Goal: Information Seeking & Learning: Learn about a topic

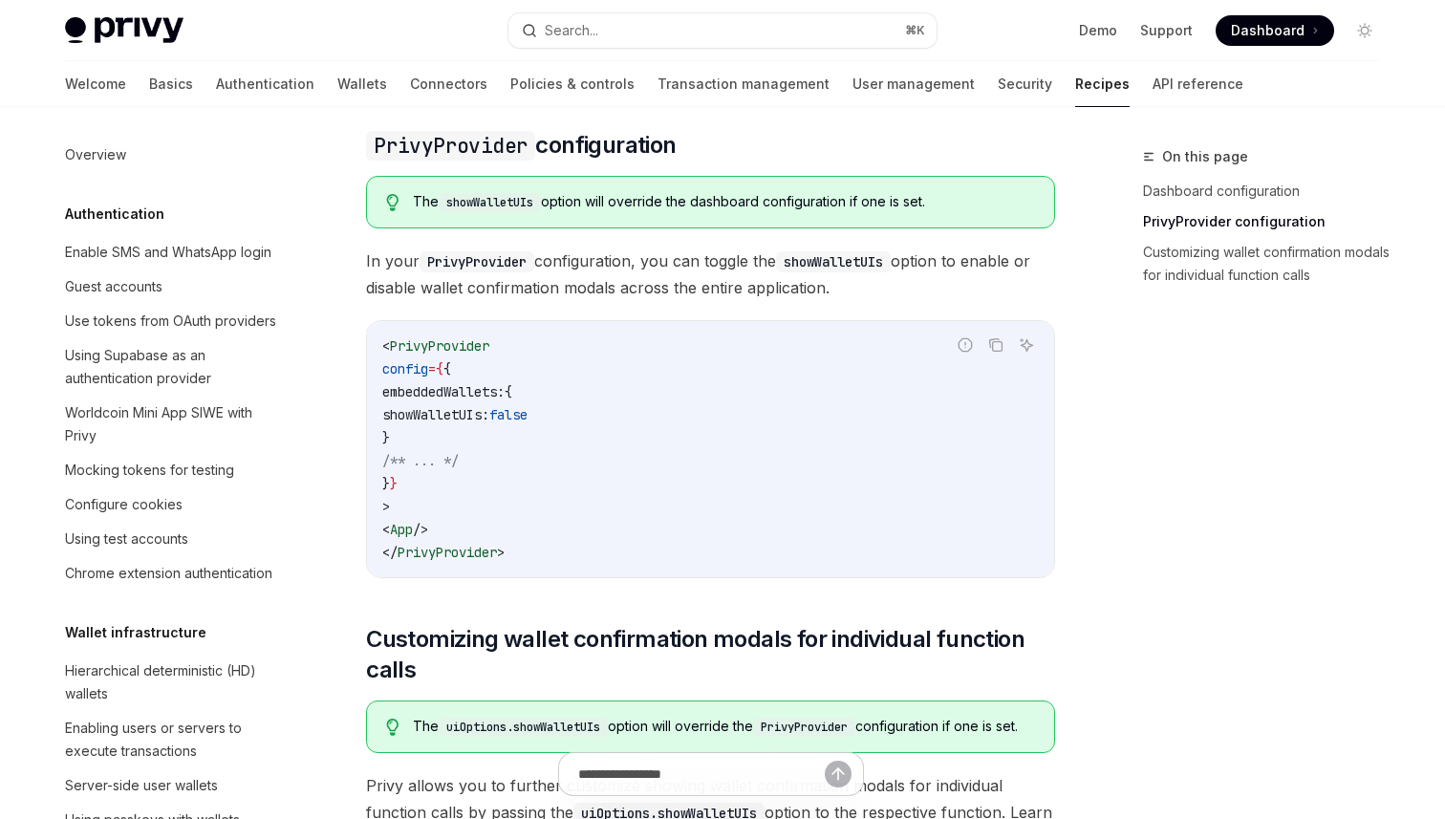
scroll to position [706, 0]
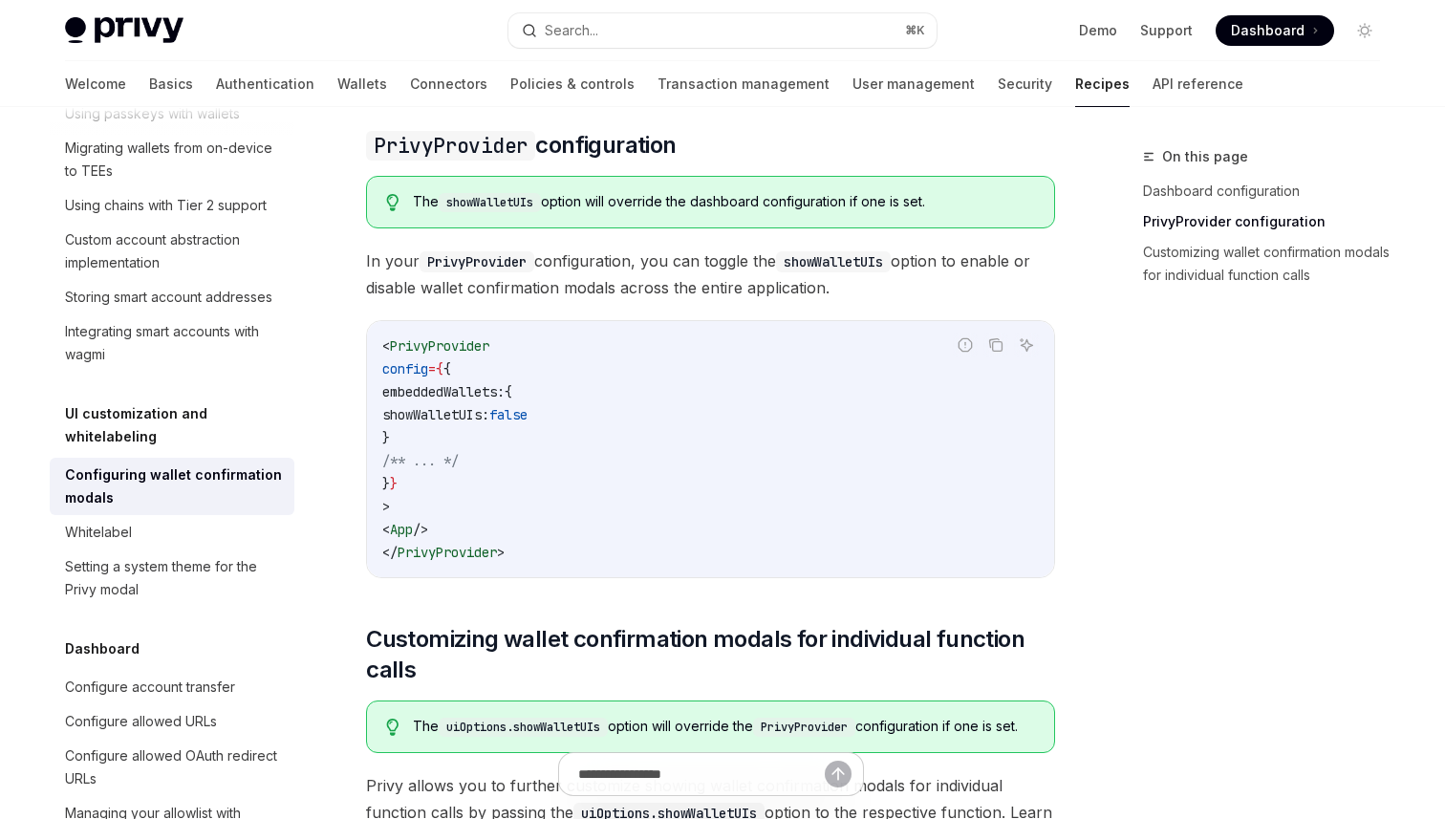
type textarea "*"
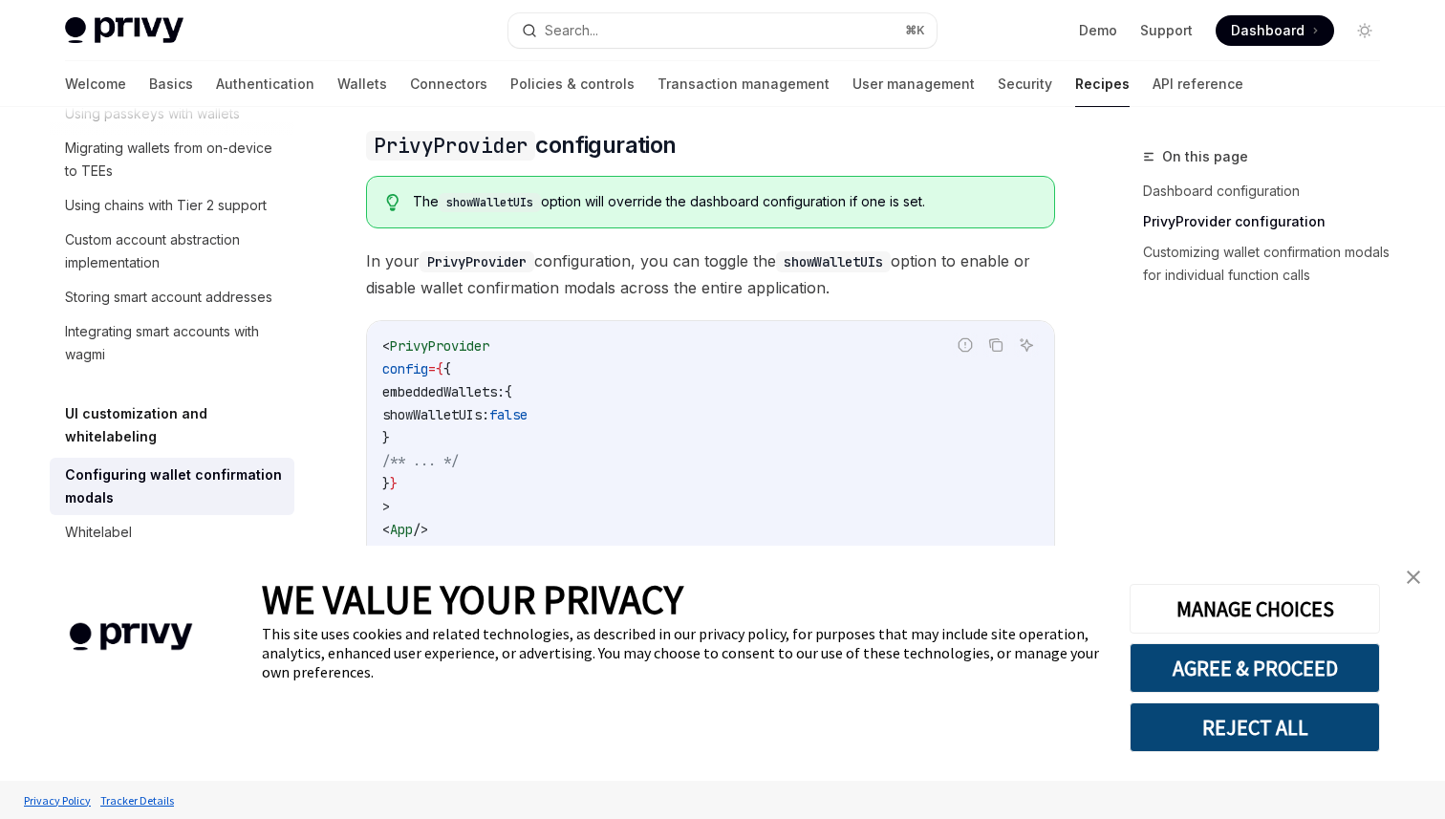
click at [1415, 574] on img "close banner" at bounding box center [1413, 576] width 13 height 13
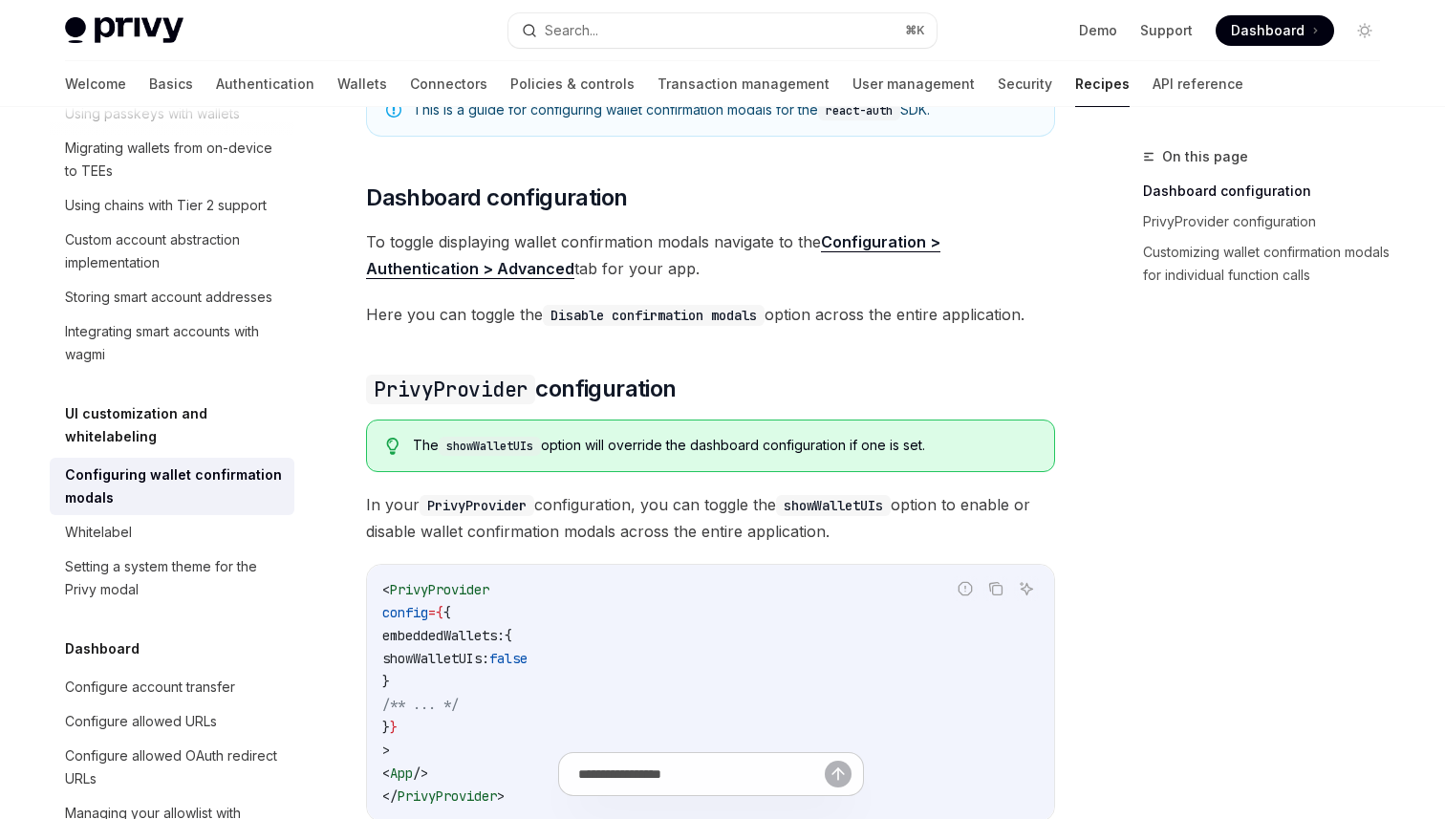
scroll to position [245, 0]
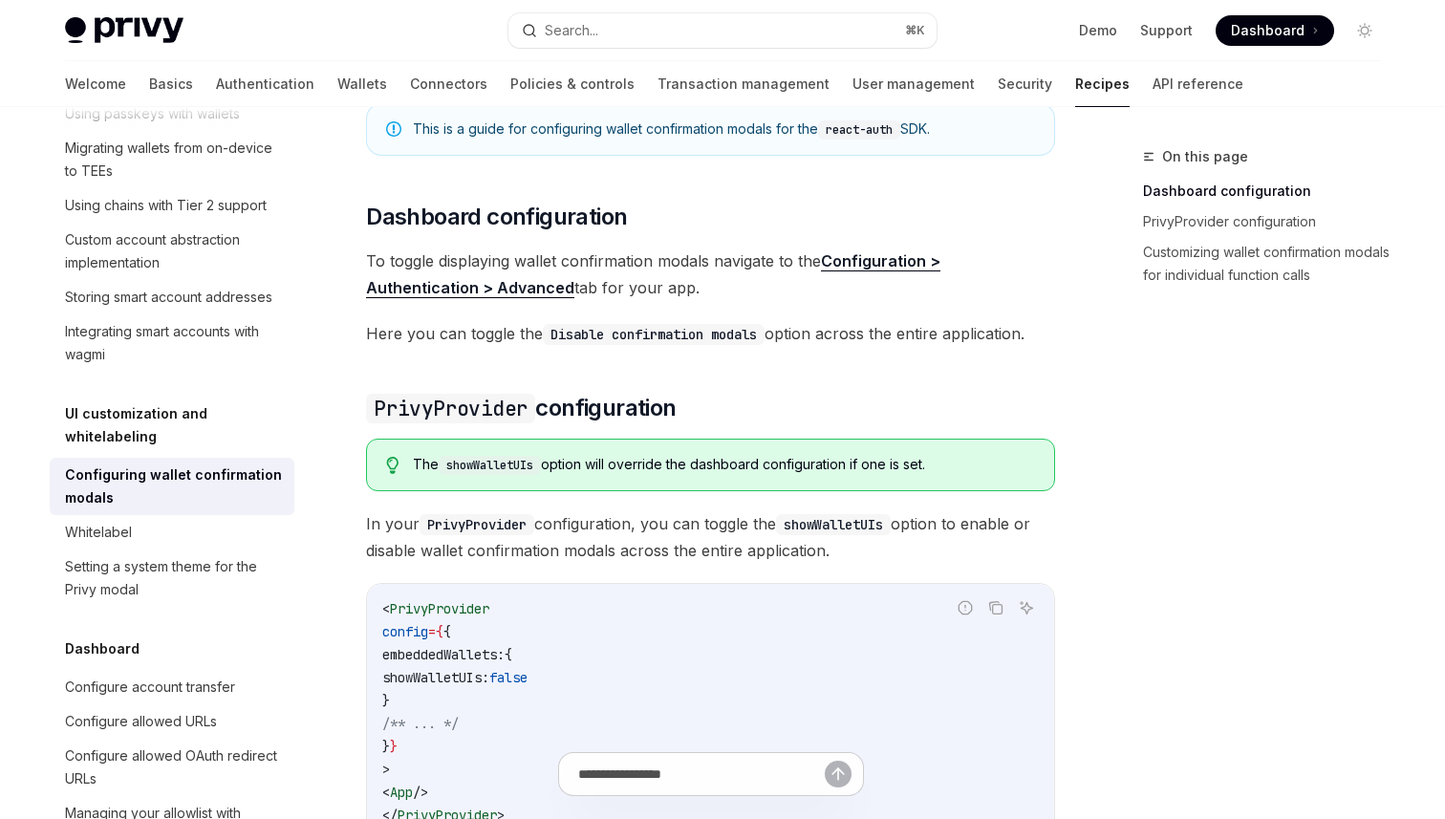
click at [487, 676] on span "showWalletUIs:" at bounding box center [435, 677] width 107 height 17
copy span "showWalletUIs"
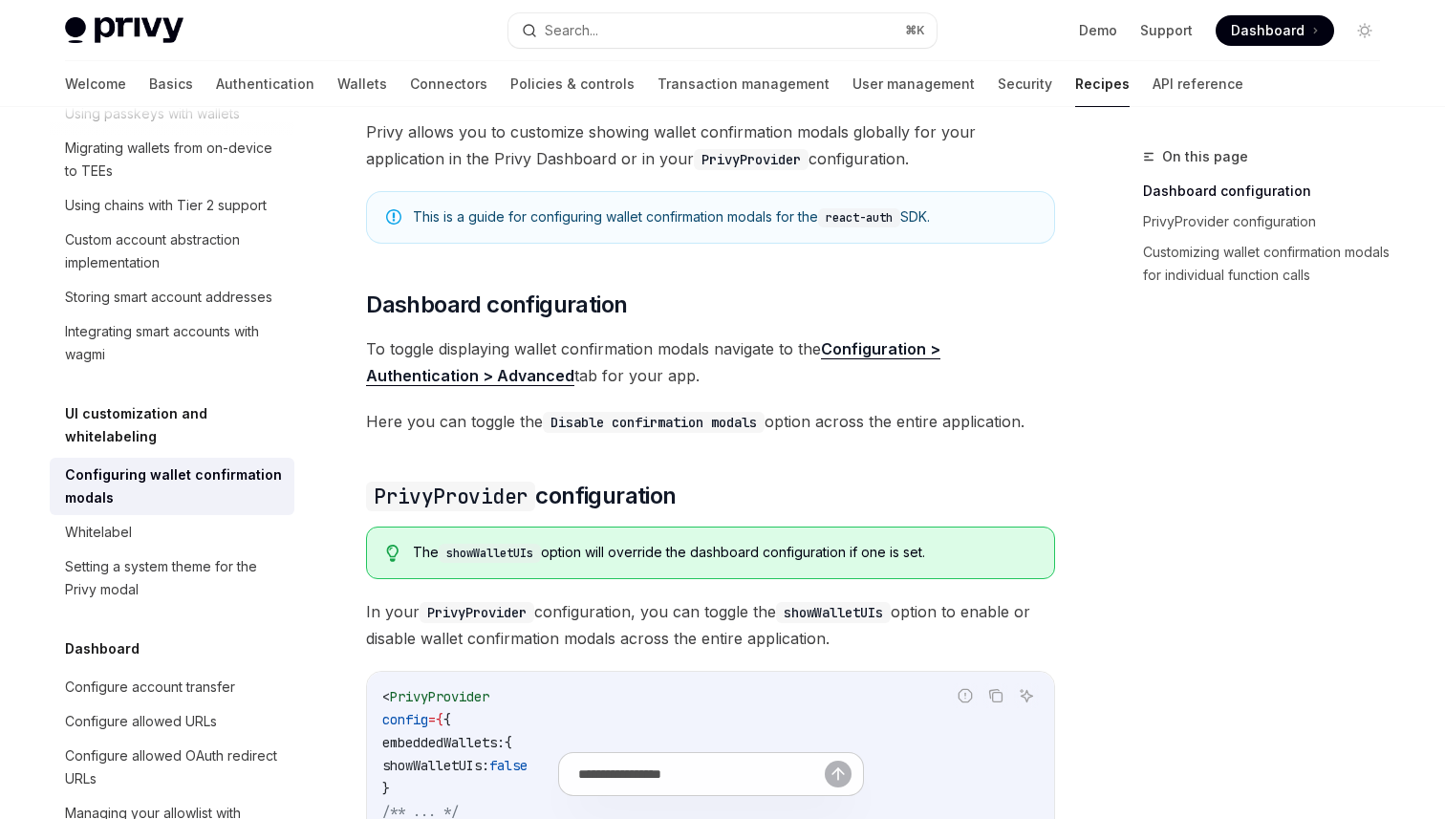
scroll to position [141, 0]
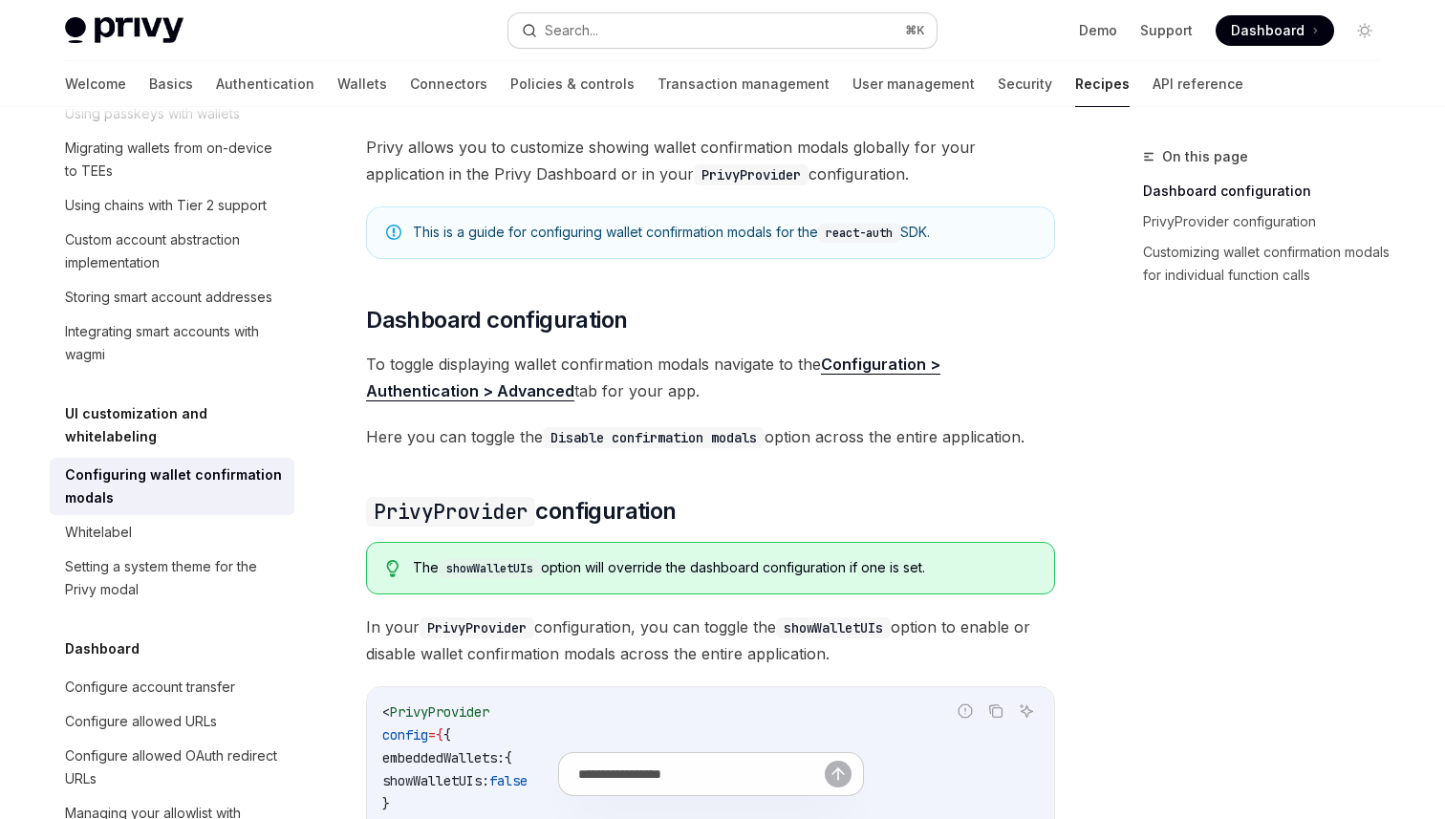
click at [623, 30] on button "Search... ⌘ K" at bounding box center [722, 30] width 428 height 34
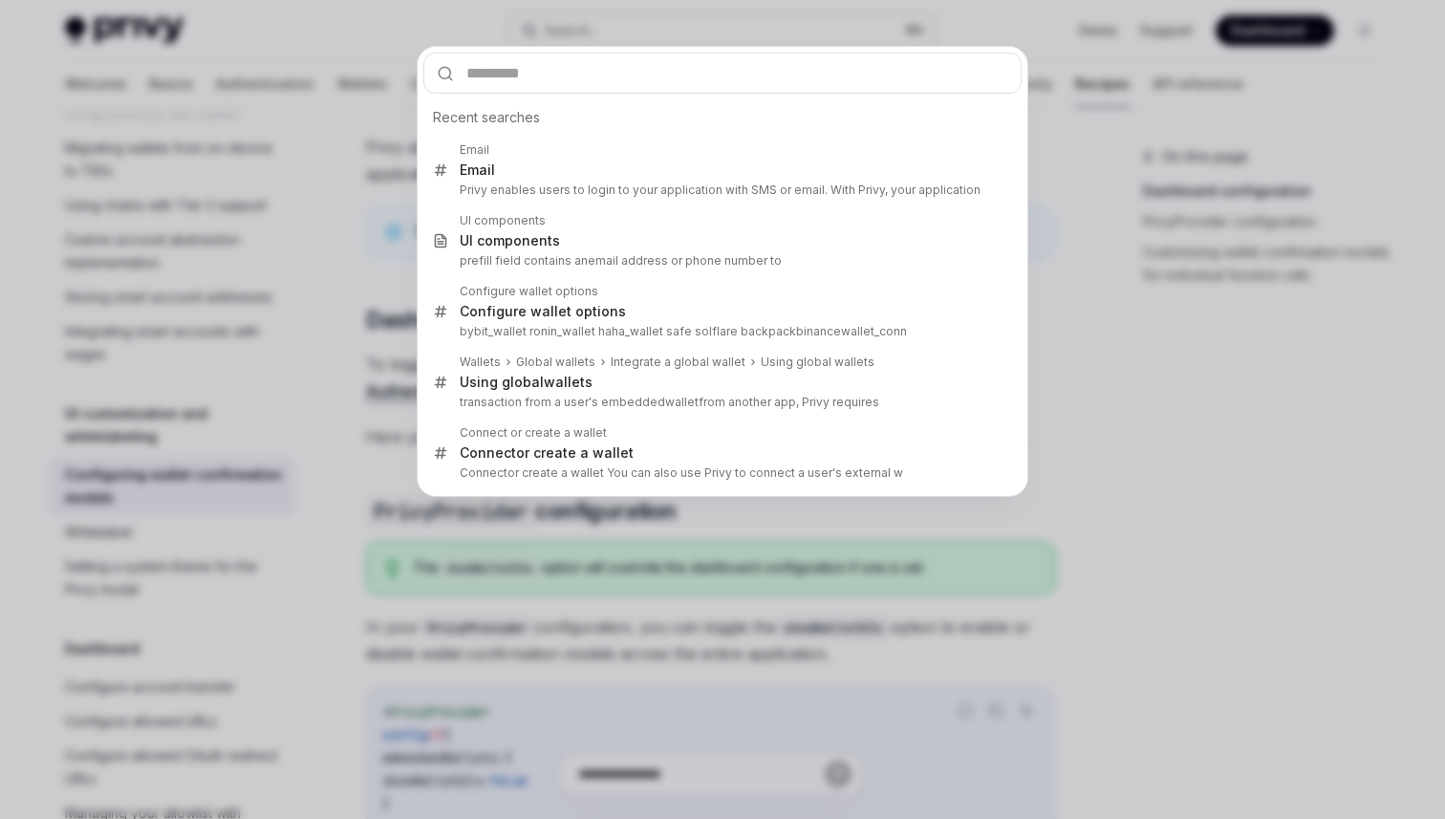
type input "**********"
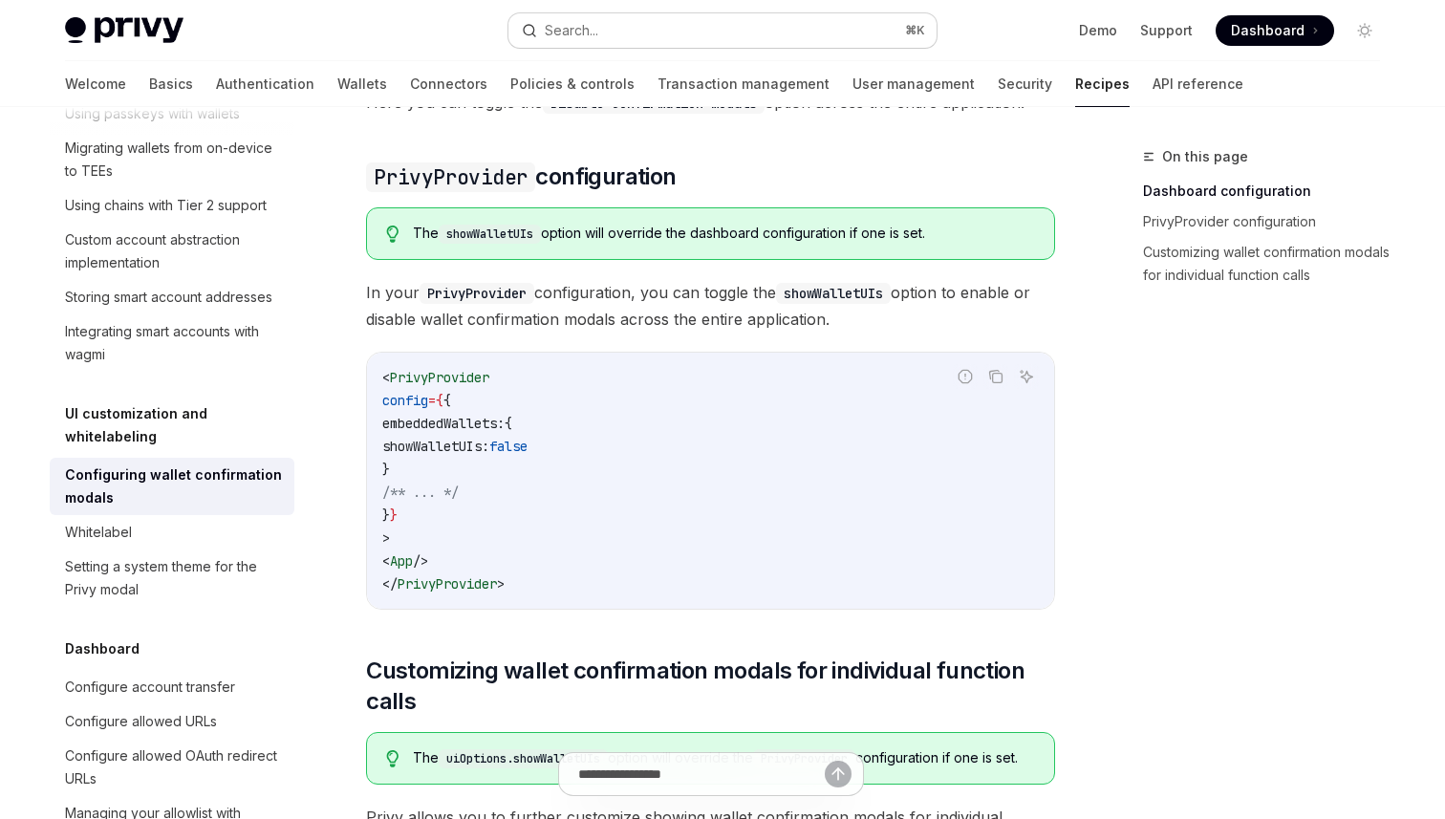
scroll to position [491, 0]
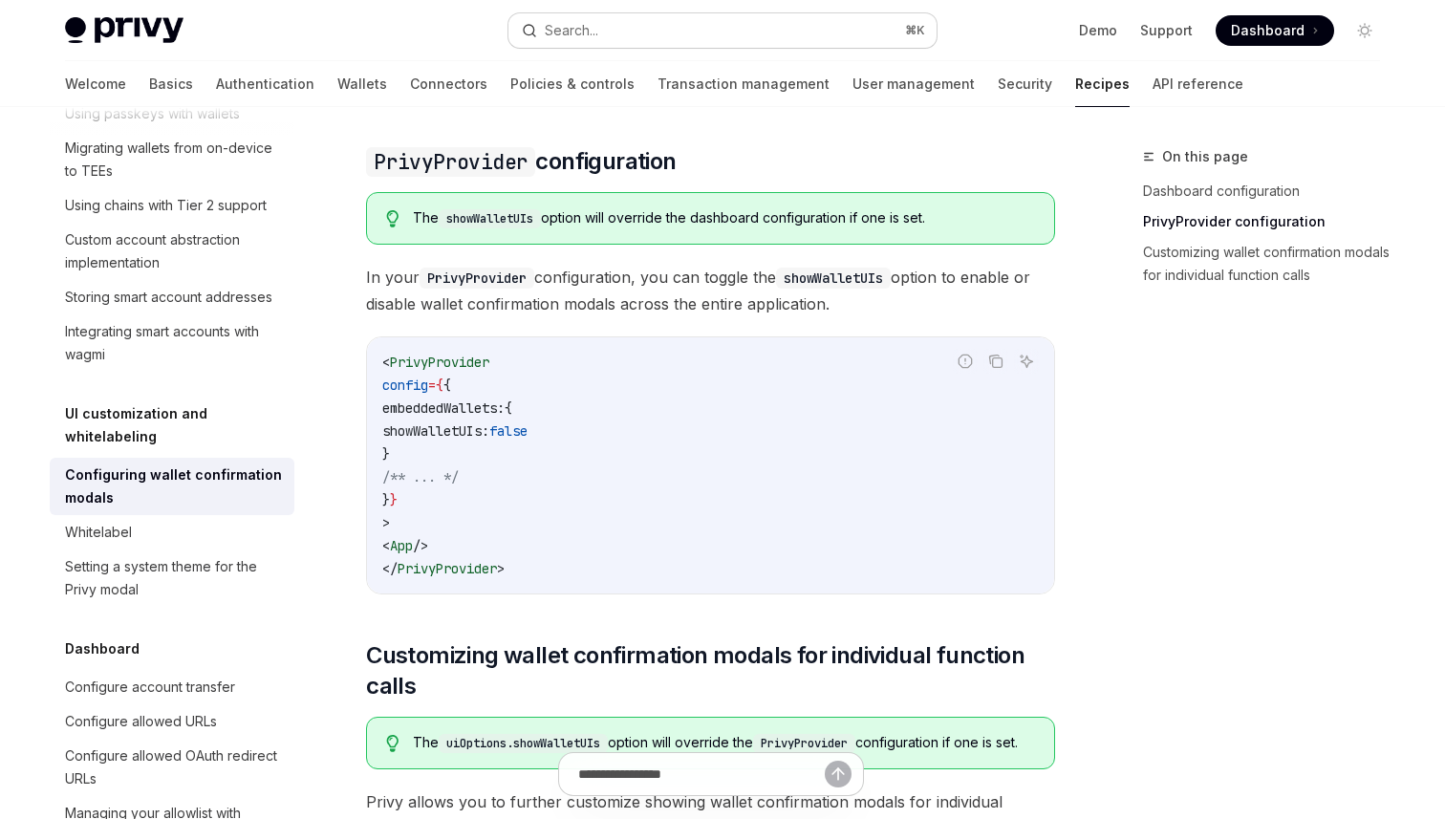
click at [638, 33] on button "Search... ⌘ K" at bounding box center [722, 30] width 428 height 34
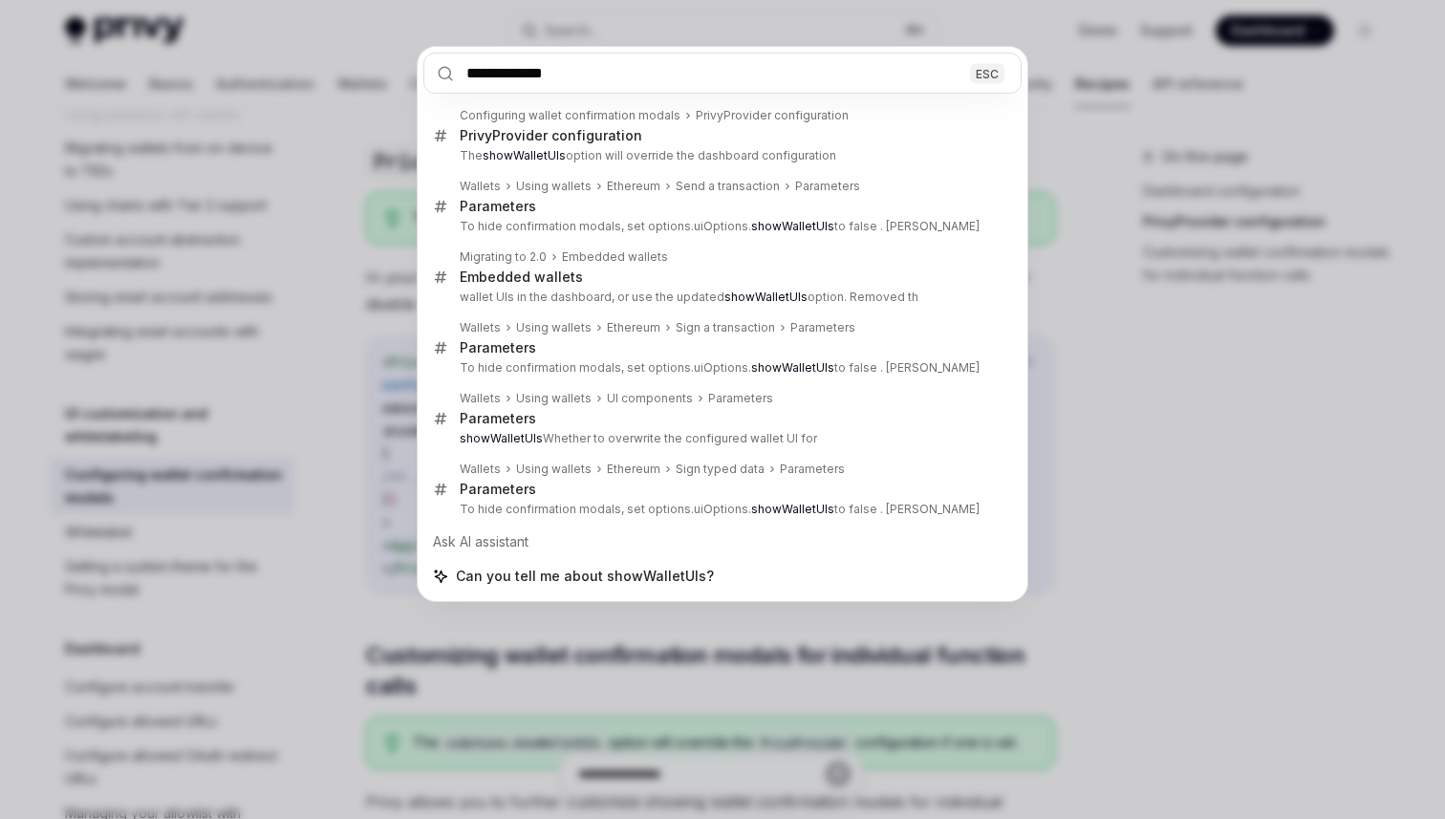
type input "**********"
click at [540, 677] on div "**********" at bounding box center [722, 409] width 1445 height 819
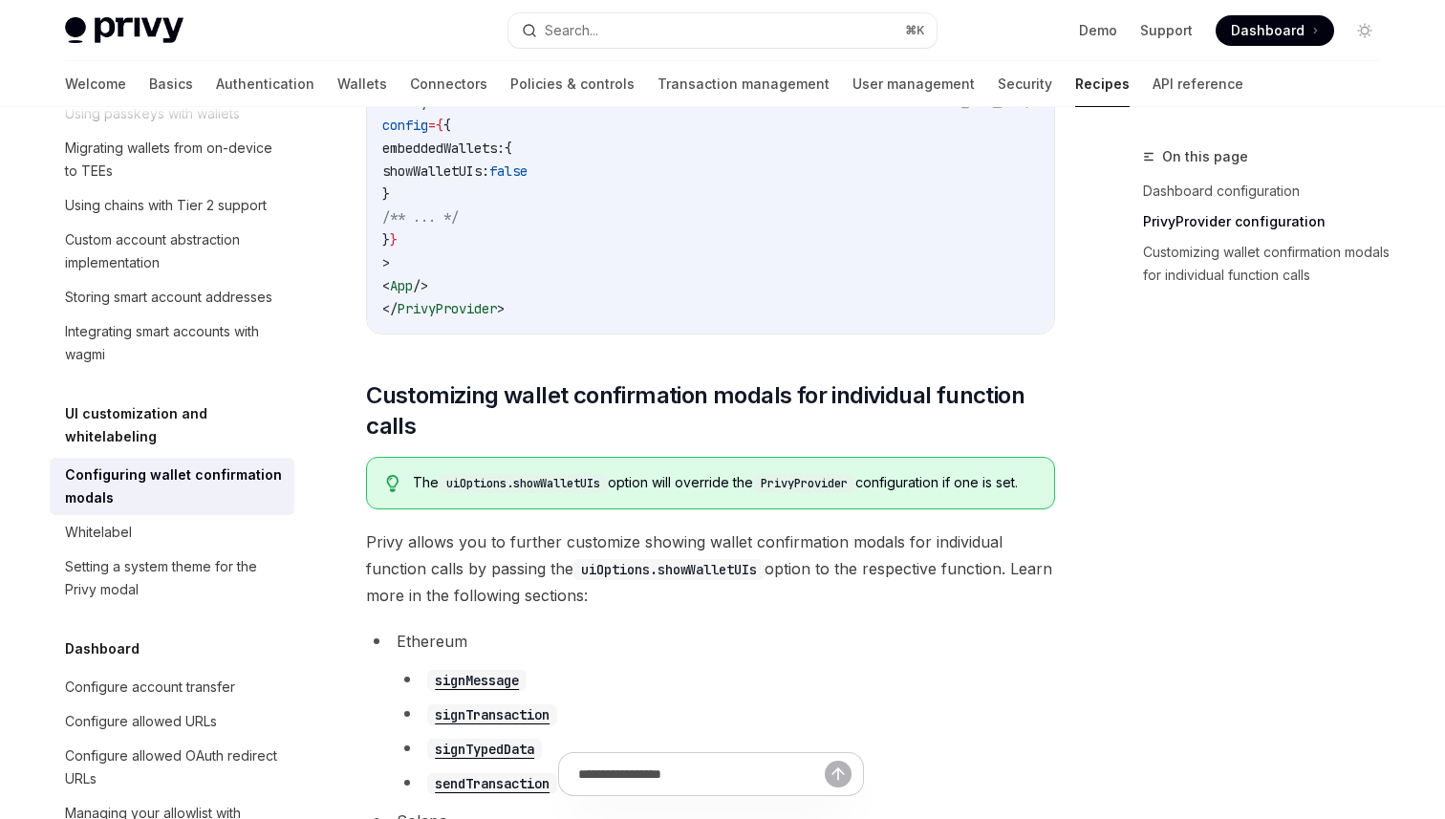
scroll to position [752, 0]
click at [576, 34] on div "Search..." at bounding box center [572, 30] width 54 height 23
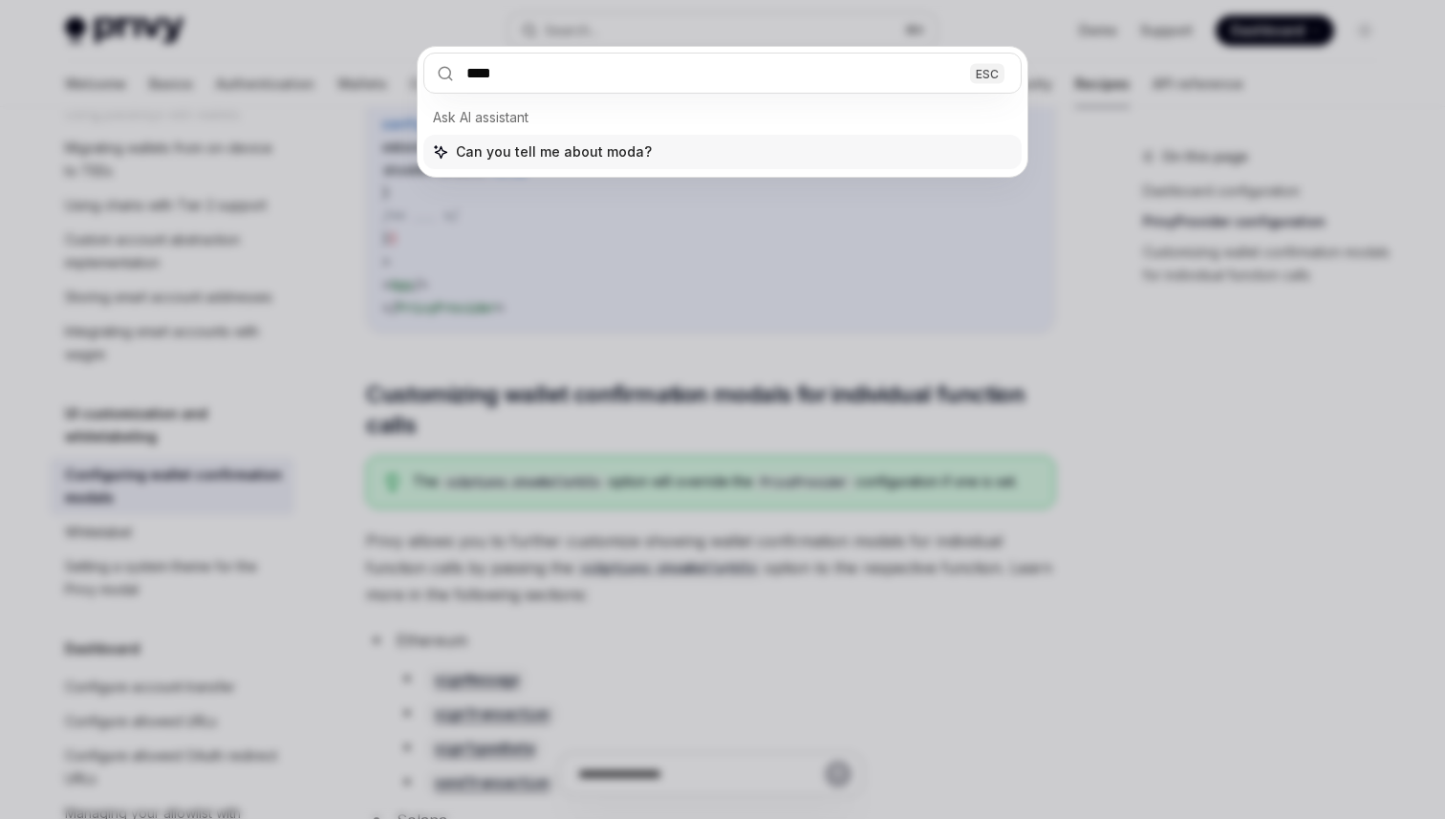
type input "*****"
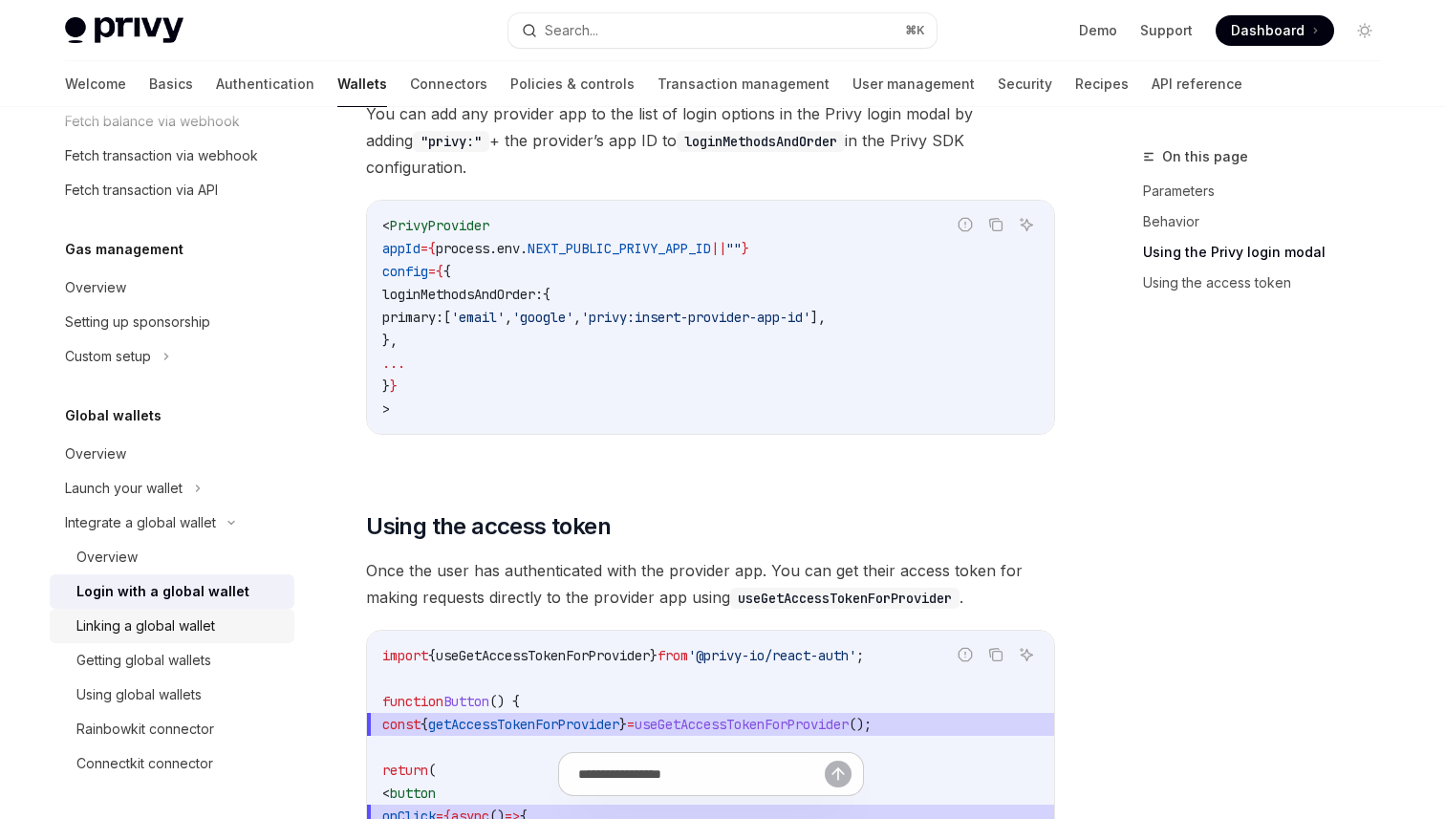
scroll to position [1459, 0]
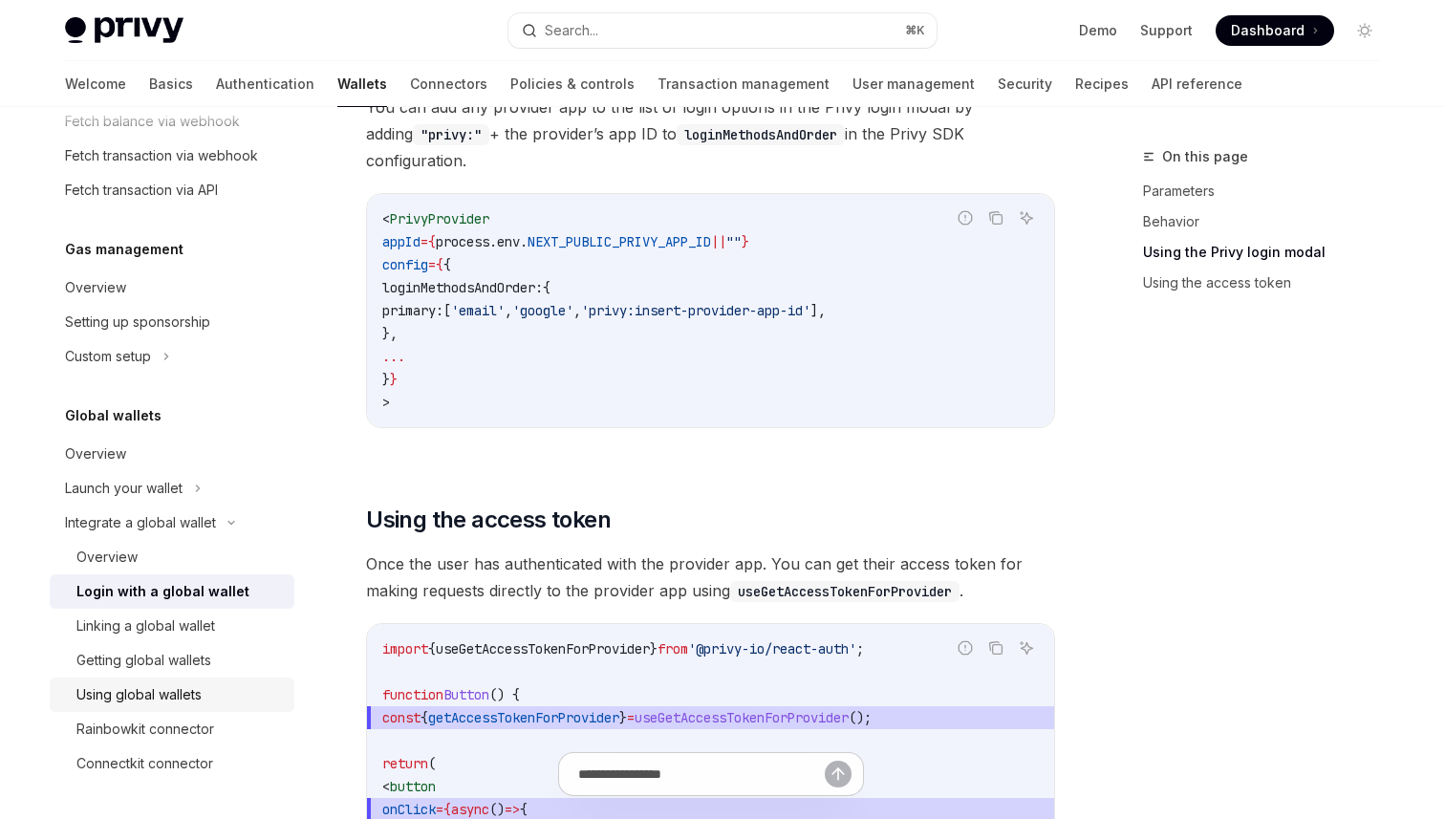
click at [185, 698] on div "Using global wallets" at bounding box center [138, 694] width 125 height 23
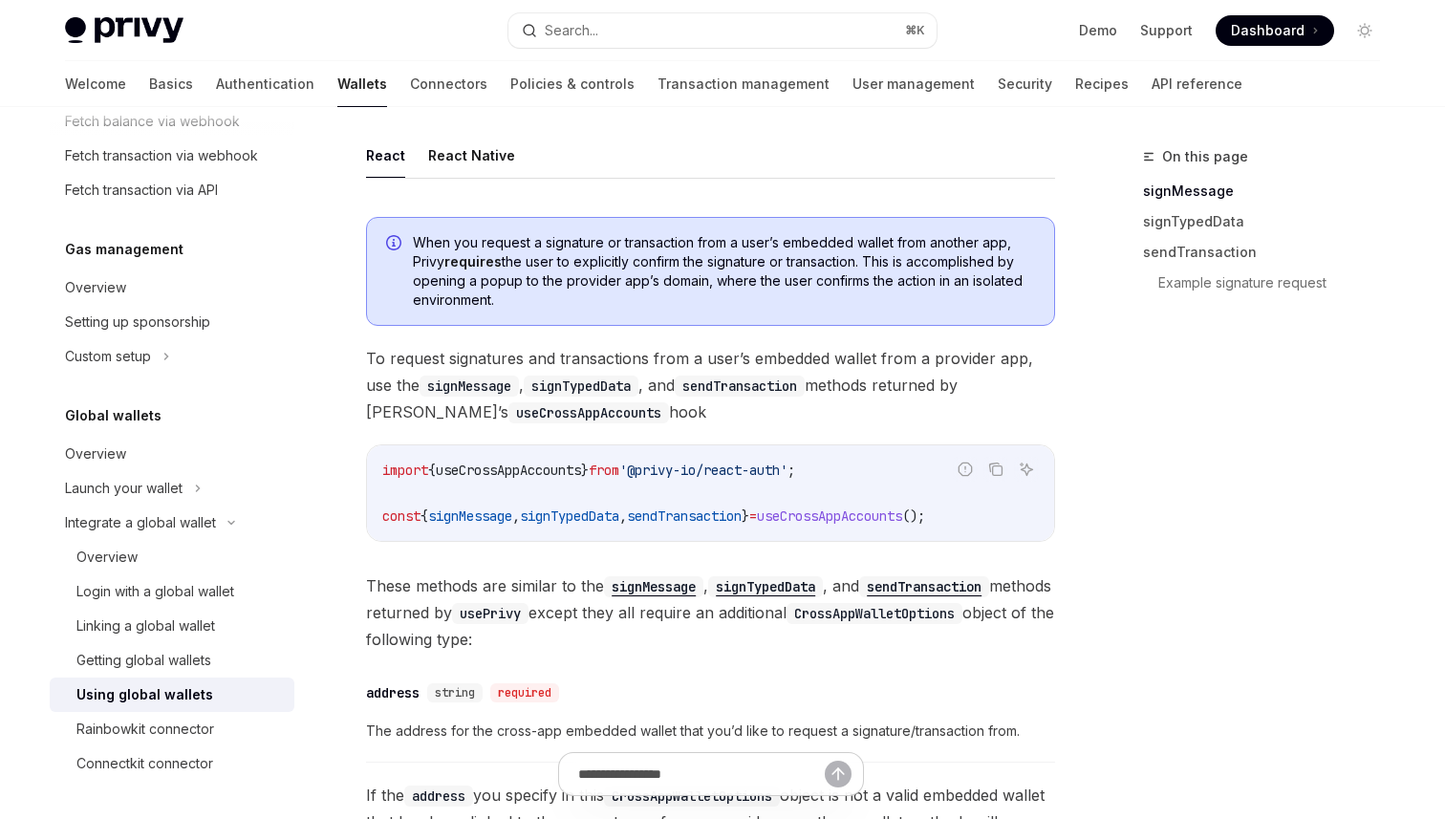
scroll to position [1002, 0]
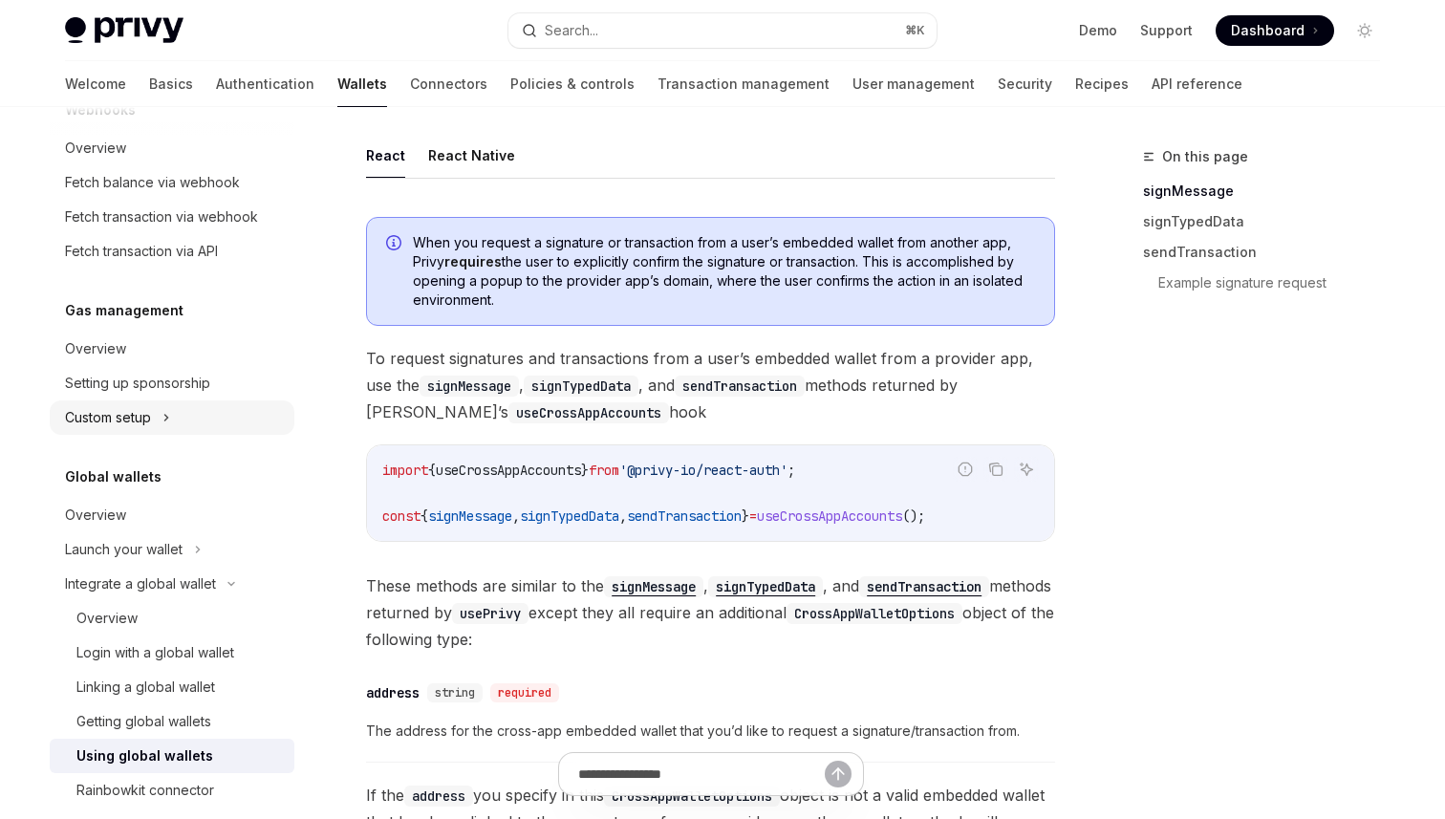
click at [155, 414] on div "Custom setup" at bounding box center [172, 417] width 245 height 34
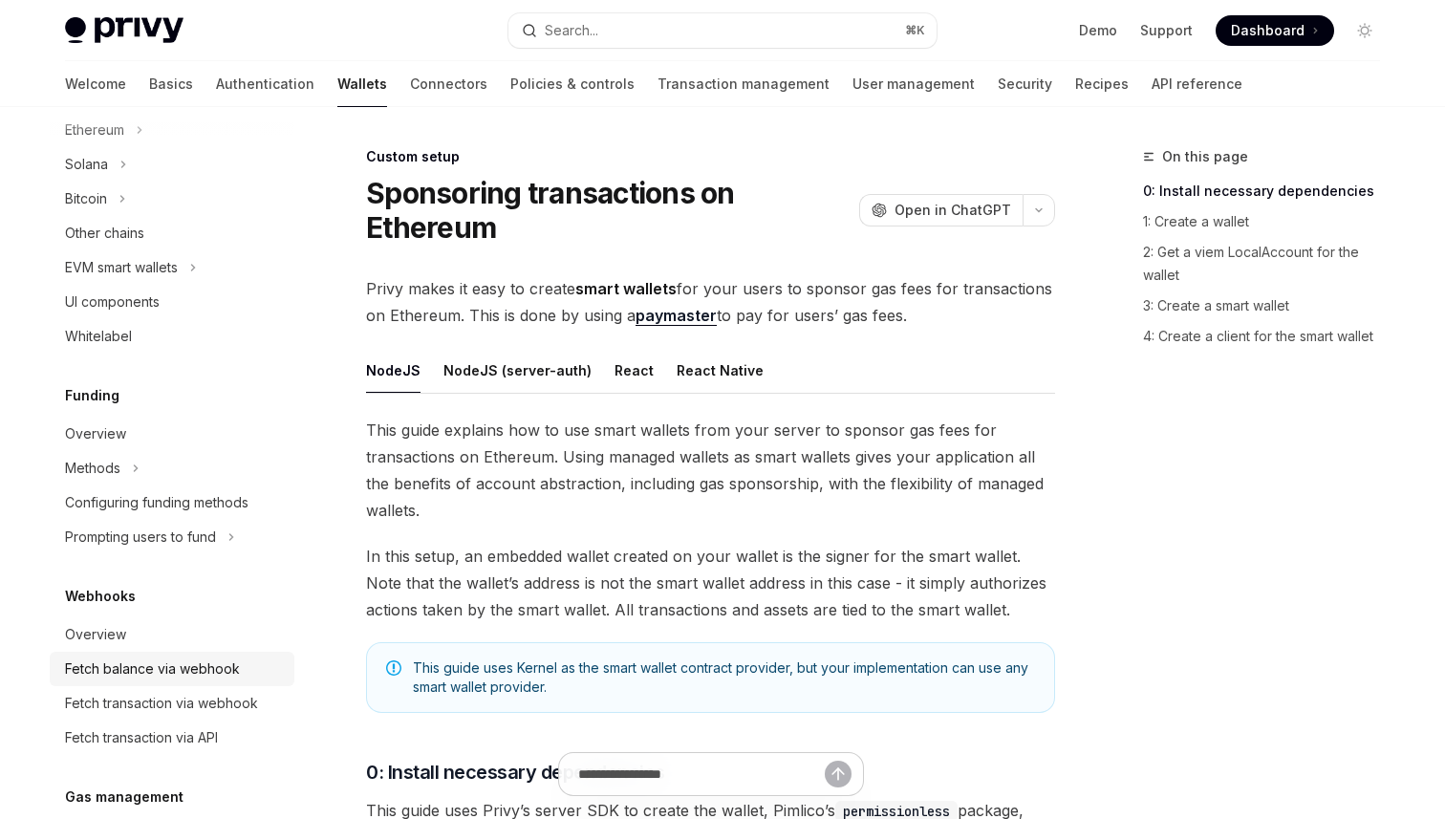
scroll to position [444, 0]
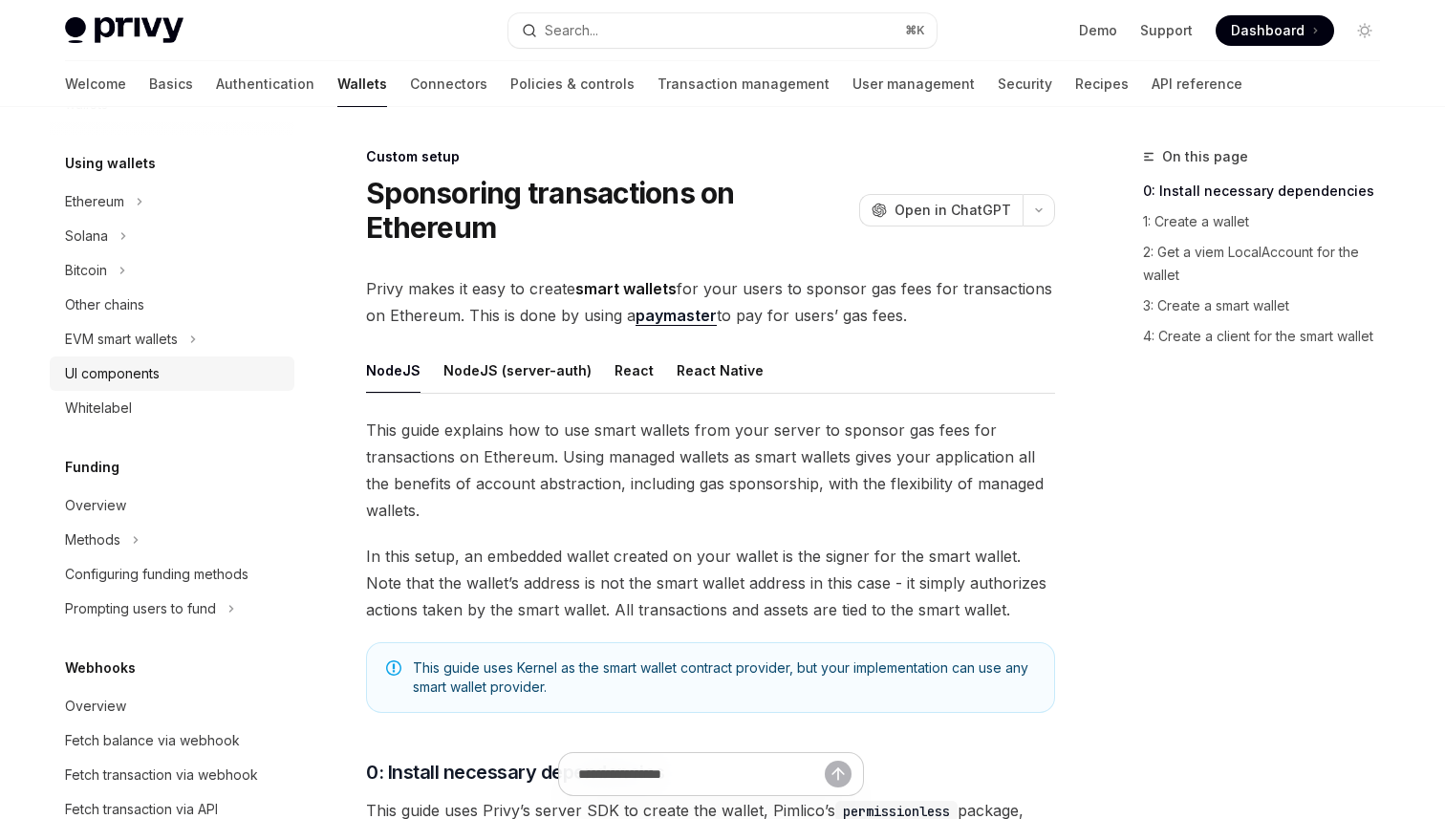
click at [175, 362] on div "UI components" at bounding box center [174, 373] width 218 height 23
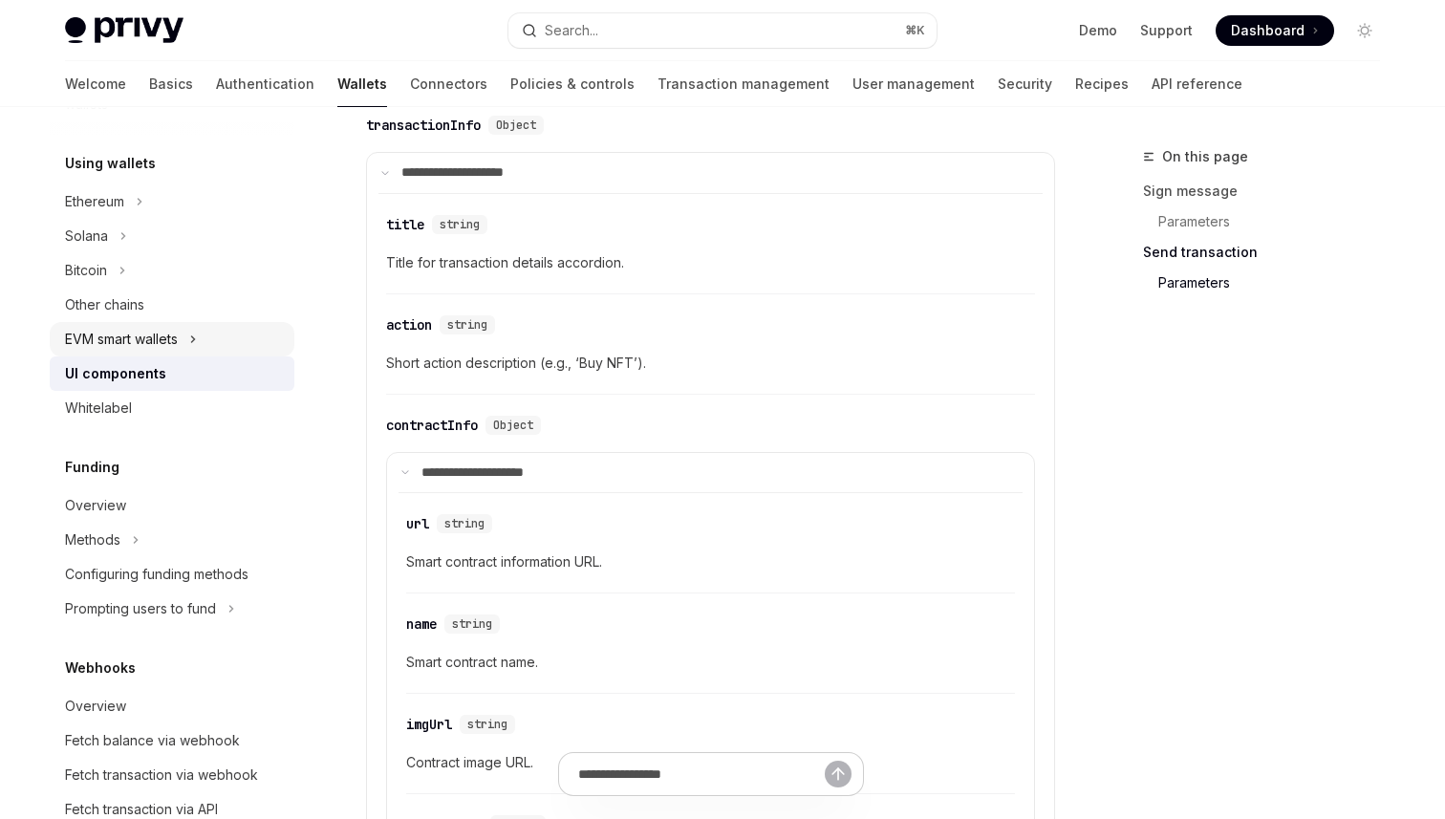
scroll to position [2696, 0]
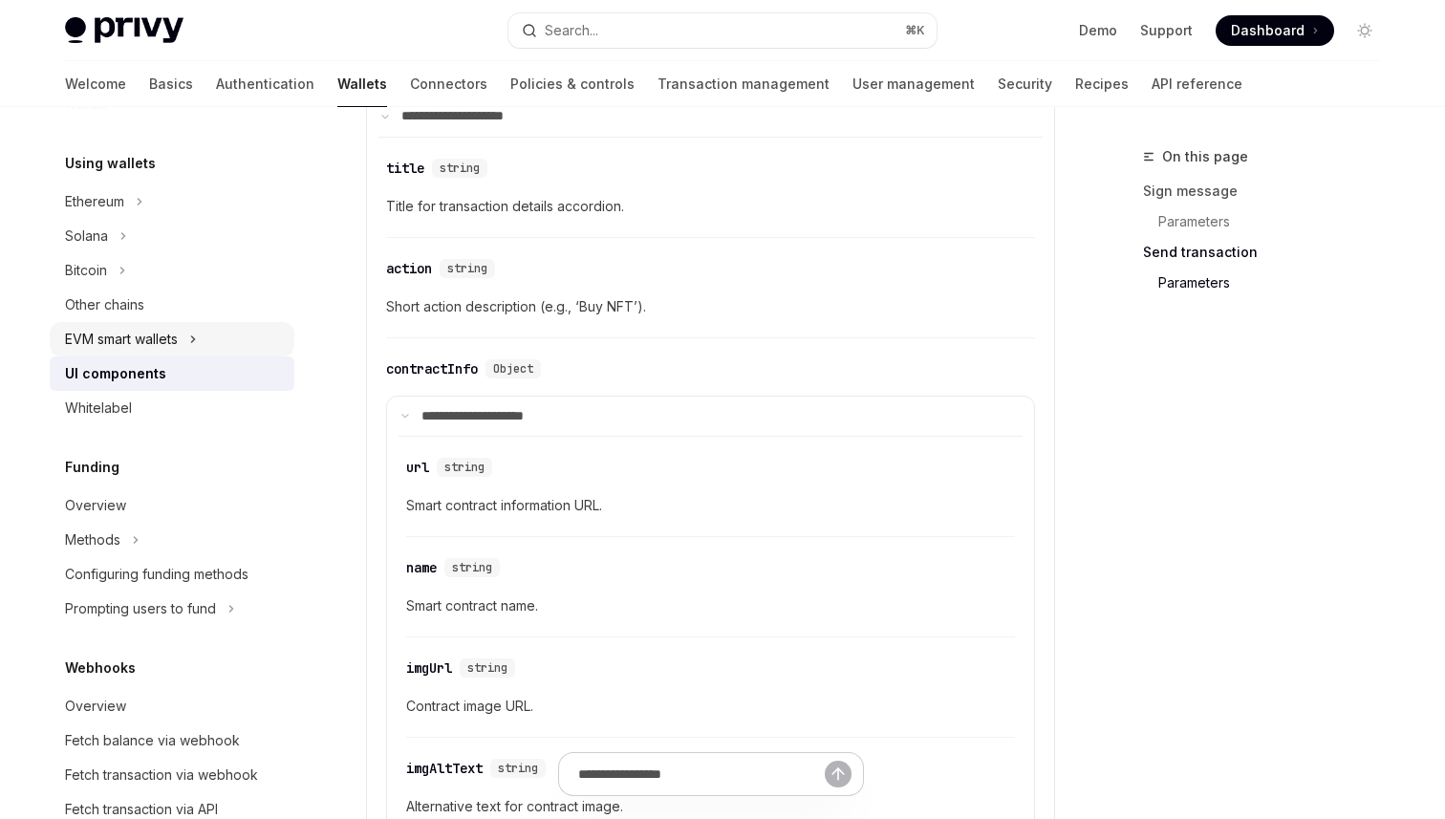
click at [204, 337] on div "EVM smart wallets" at bounding box center [172, 339] width 245 height 34
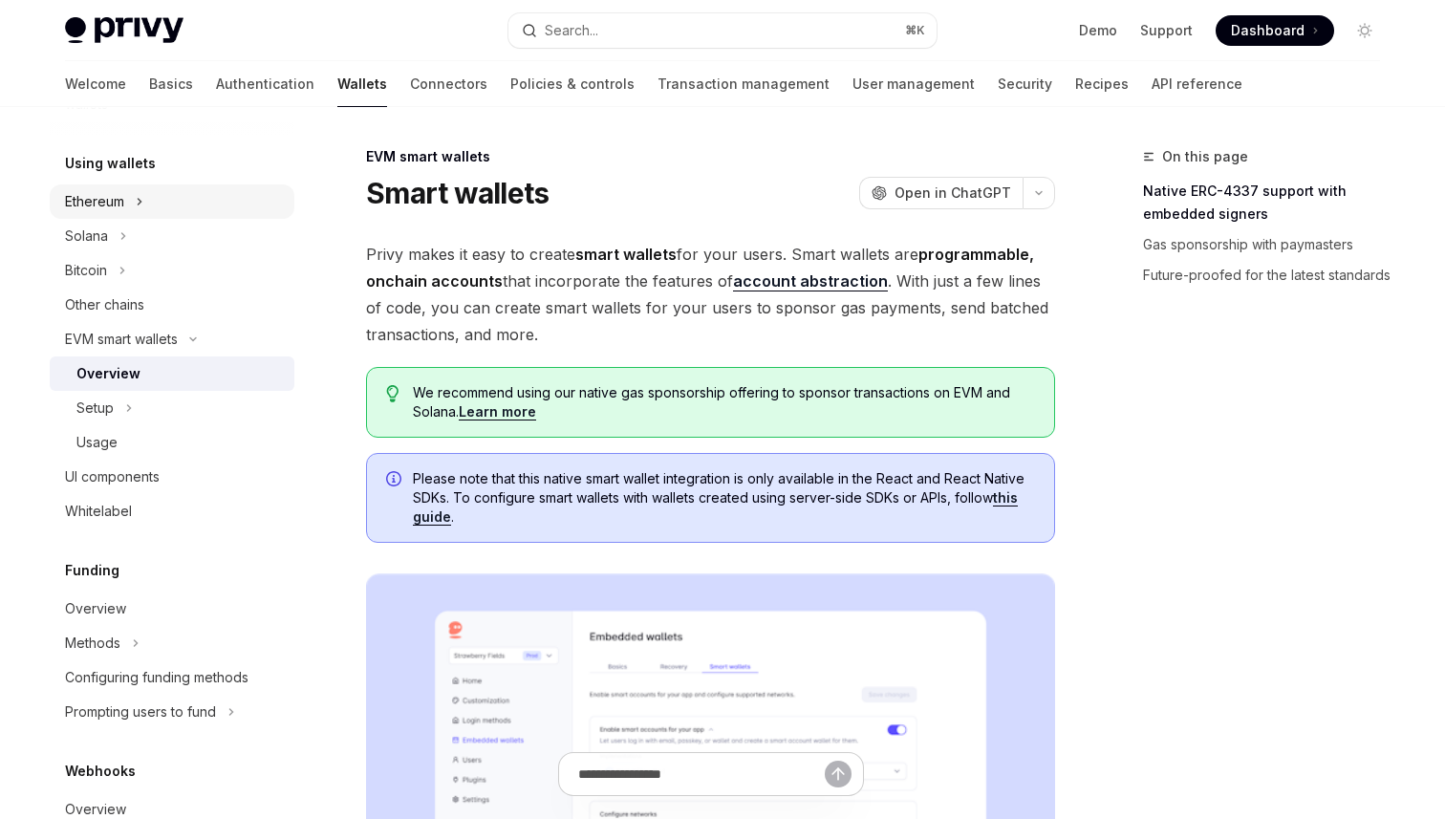
click at [136, 206] on div "Ethereum" at bounding box center [172, 201] width 245 height 34
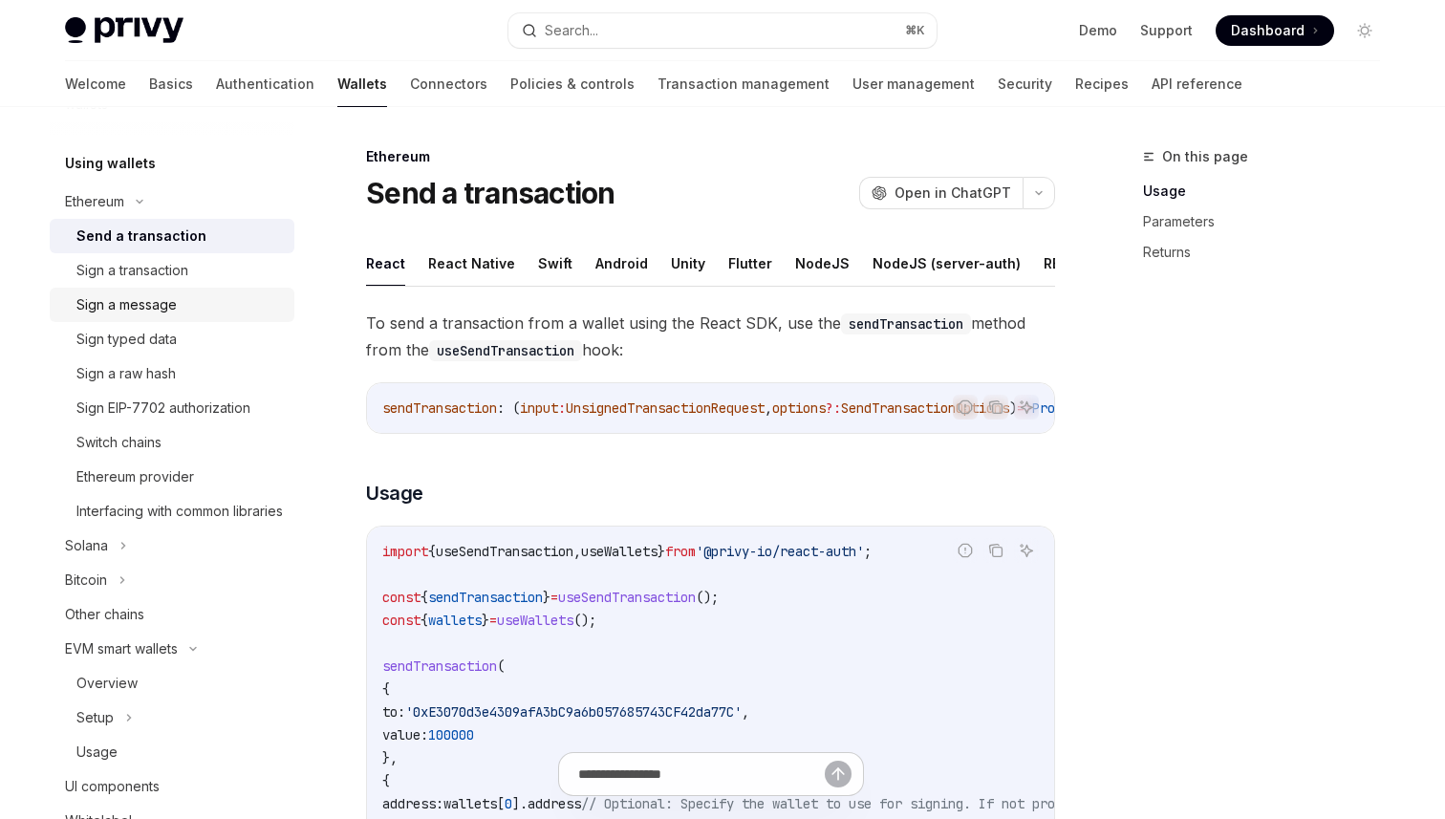
scroll to position [452, 0]
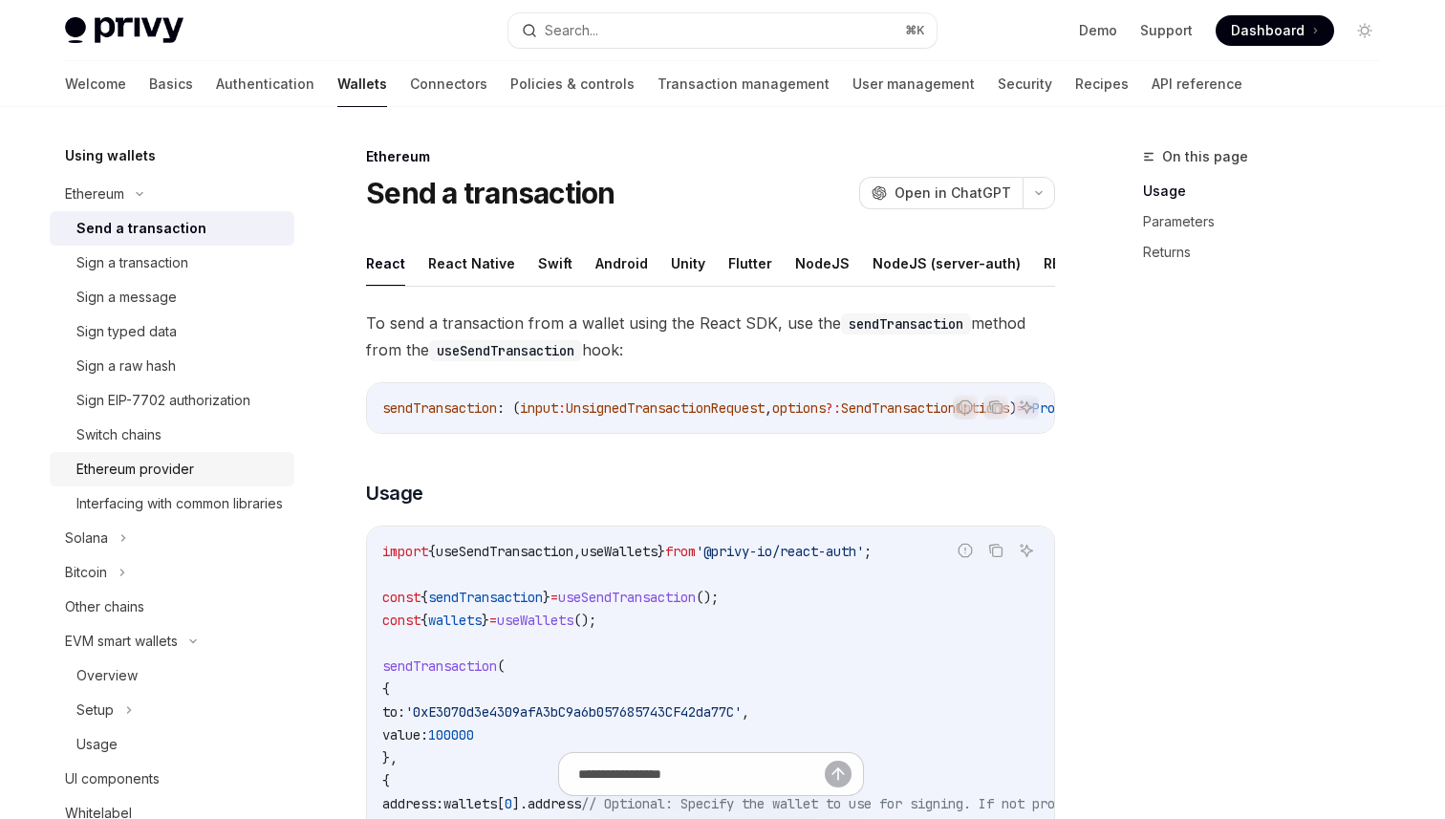
click at [164, 473] on div "Ethereum provider" at bounding box center [135, 469] width 118 height 23
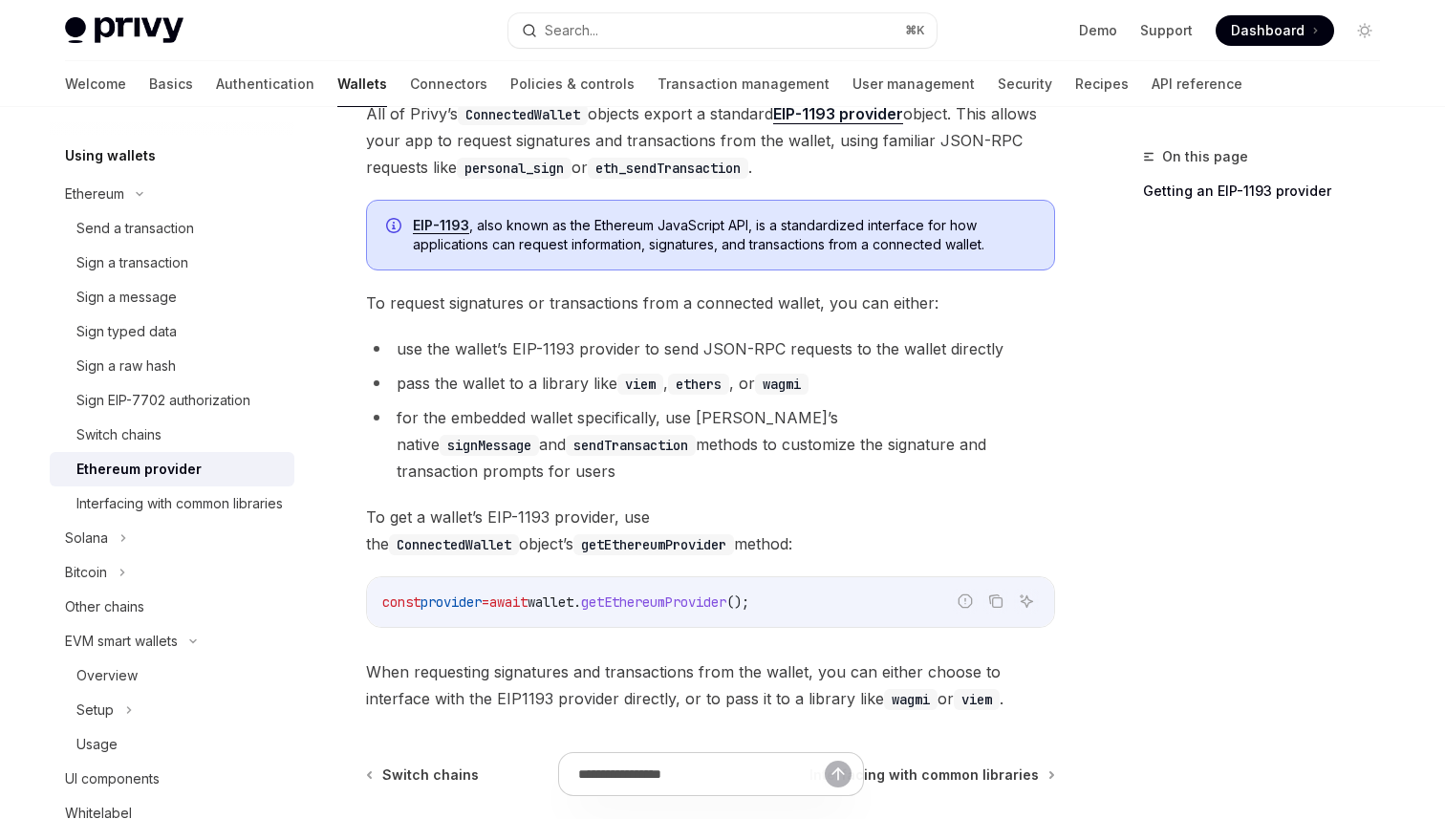
scroll to position [203, 0]
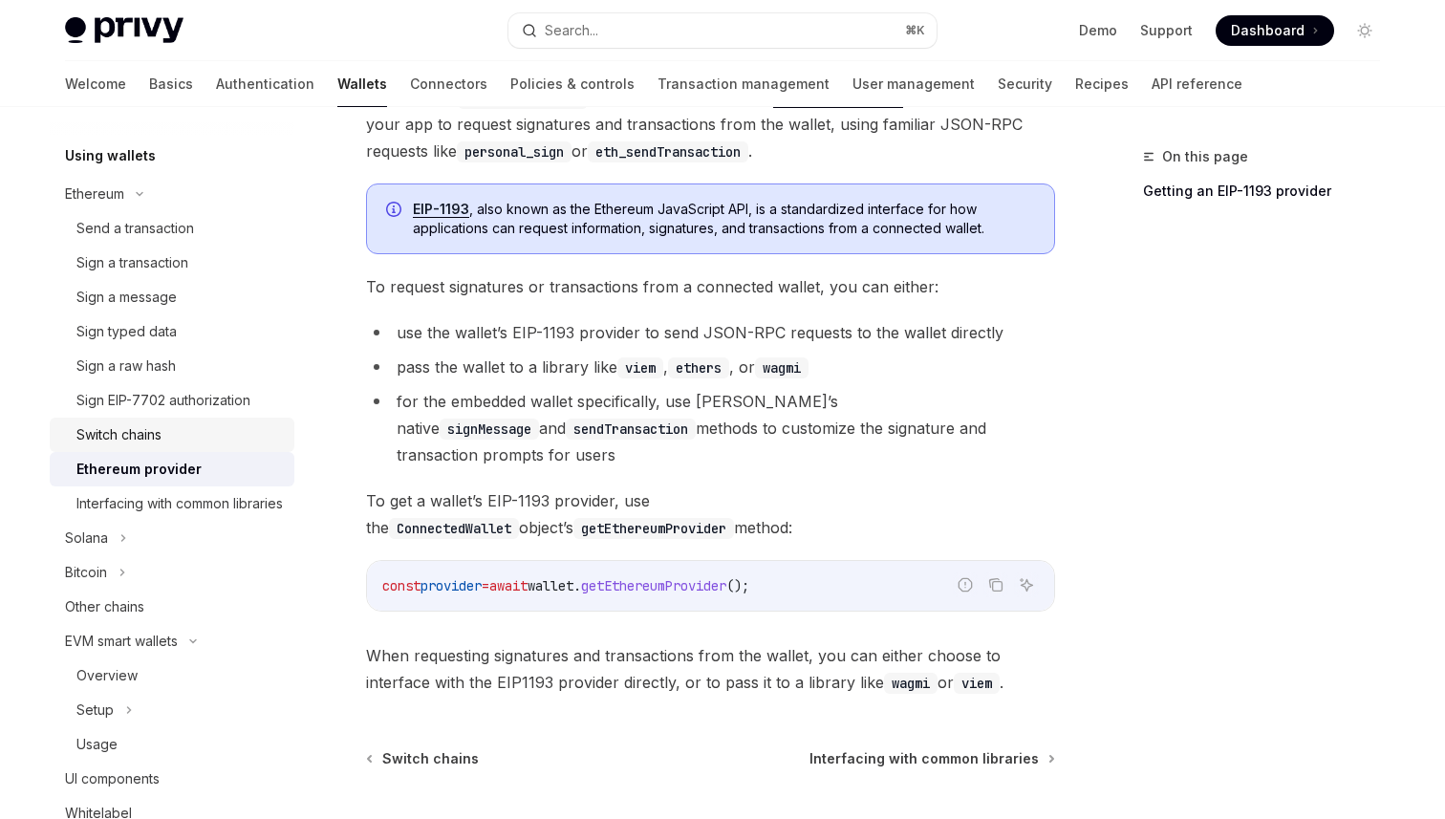
click at [221, 428] on div "Switch chains" at bounding box center [179, 434] width 206 height 23
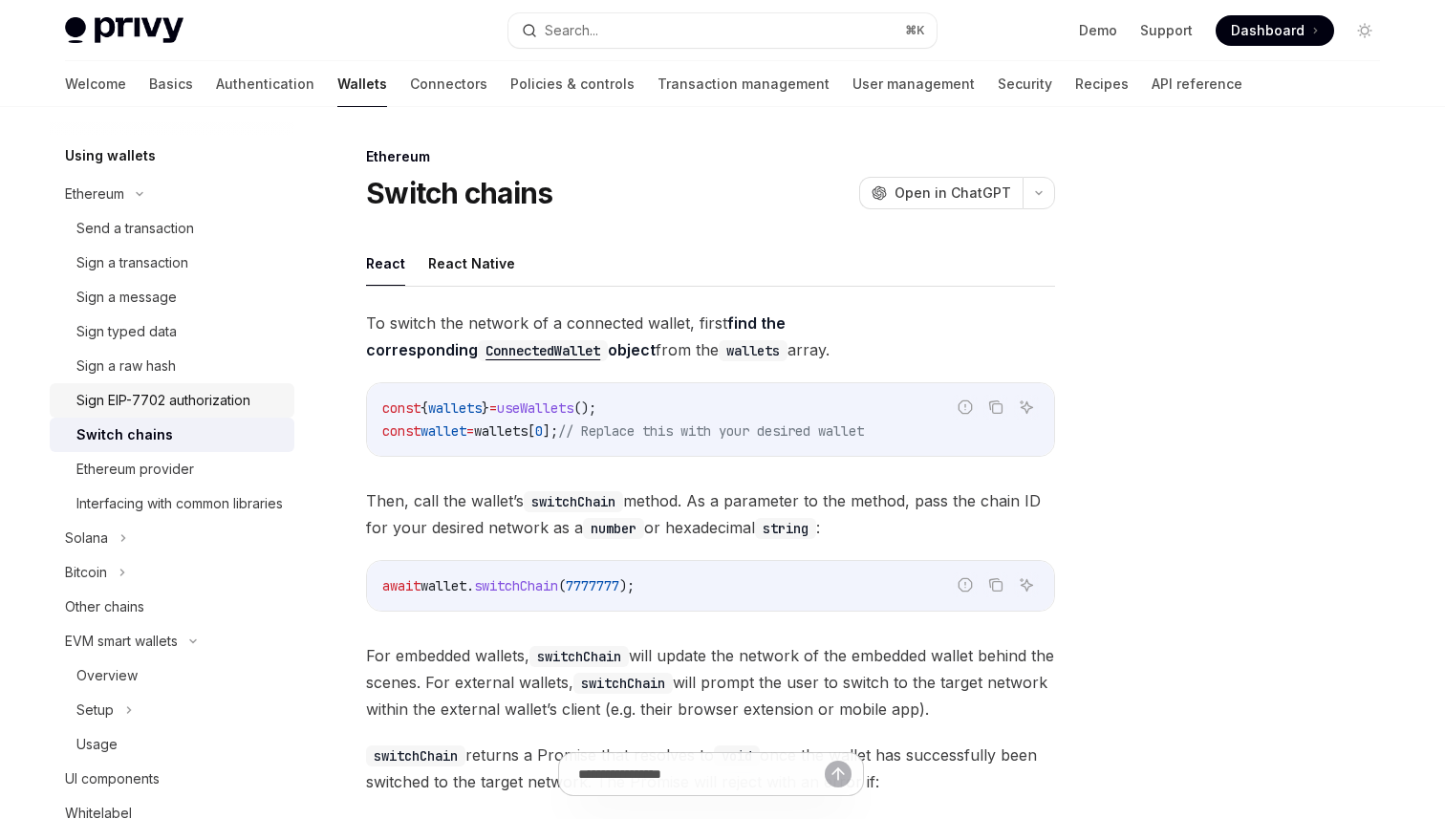
click at [199, 408] on div "Sign EIP-7702 authorization" at bounding box center [163, 400] width 174 height 23
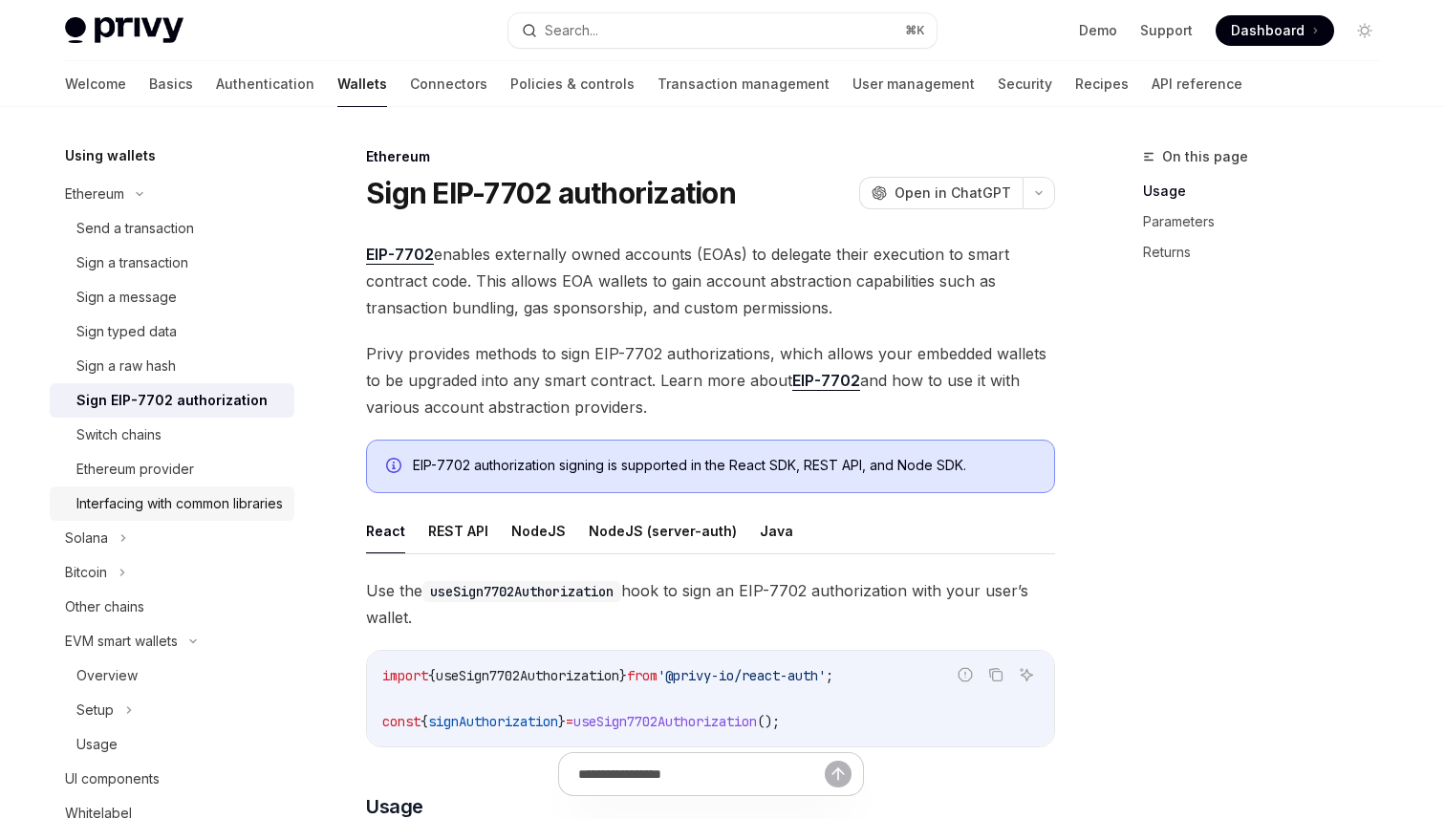
click at [181, 500] on div "Interfacing with common libraries" at bounding box center [179, 503] width 206 height 23
type textarea "*"
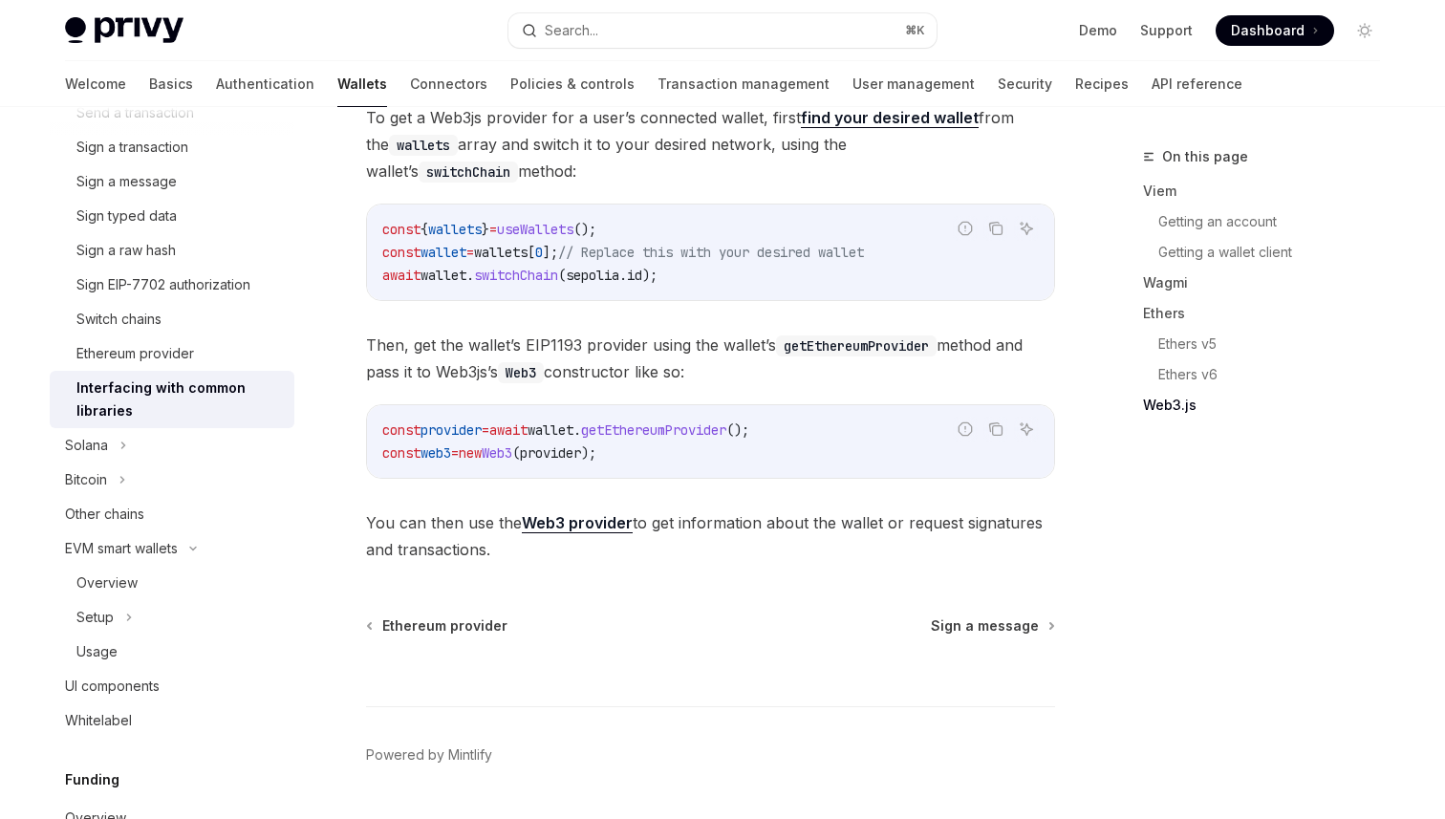
scroll to position [2577, 0]
